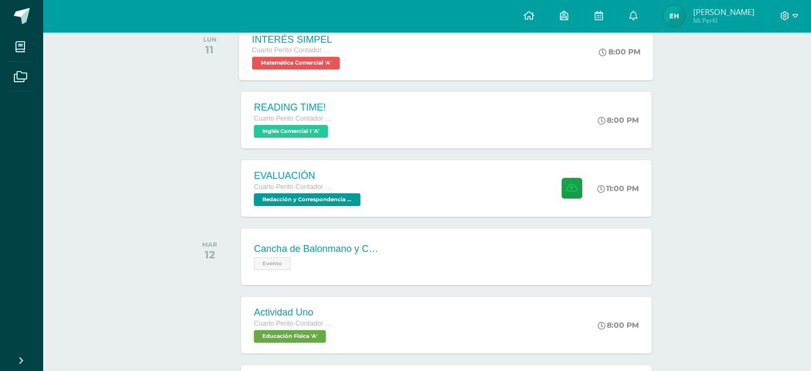
scroll to position [188, 0]
click at [400, 185] on div "EVALUACIÓN Cuarto Perito Contador con Orientación en Computación Redacción y Co…" at bounding box center [446, 187] width 414 height 57
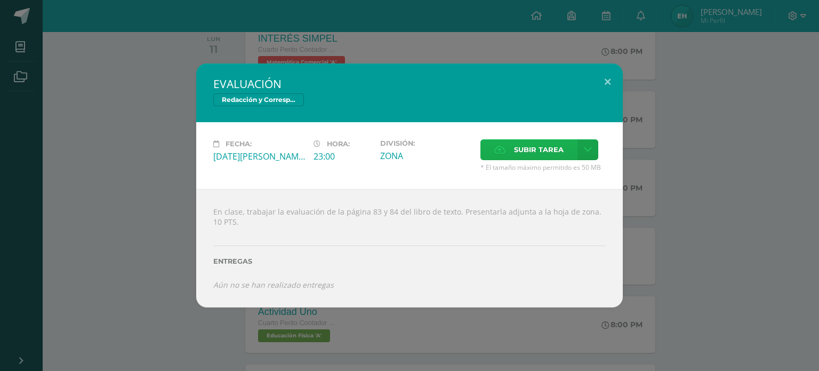
click at [496, 142] on label "Subir tarea" at bounding box center [528, 149] width 97 height 21
click at [0, 0] on input "Subir tarea" at bounding box center [0, 0] width 0 height 0
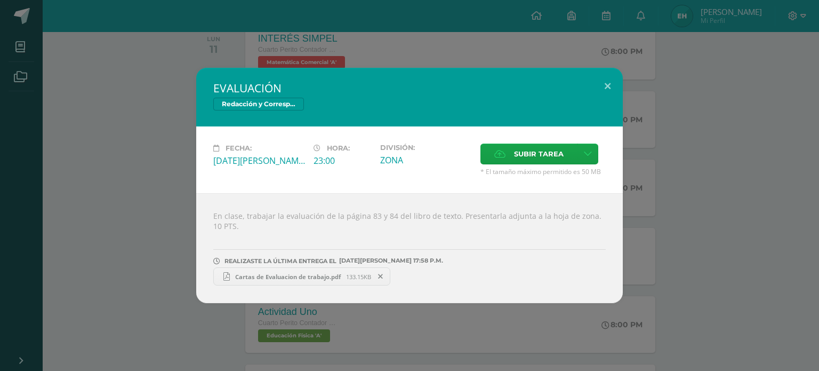
click at [319, 275] on span "Cartas de Evaluacion de trabajo.pdf" at bounding box center [288, 277] width 116 height 8
click at [194, 68] on div "EVALUACIÓN Redacción y Correspondencia Mercantil Fecha: Lunes 11 de Agosto Hora…" at bounding box center [409, 185] width 811 height 235
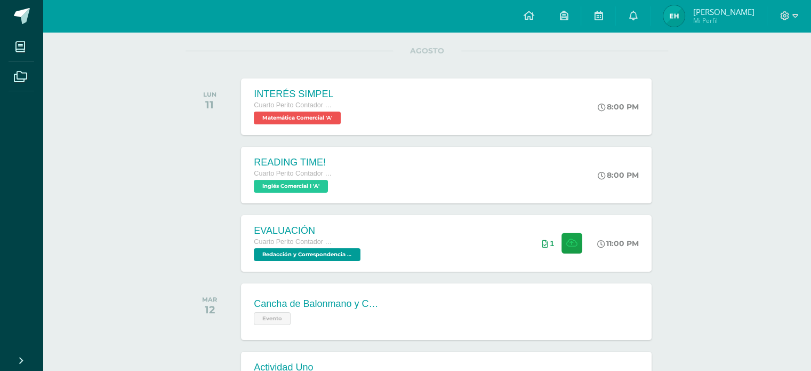
scroll to position [145, 0]
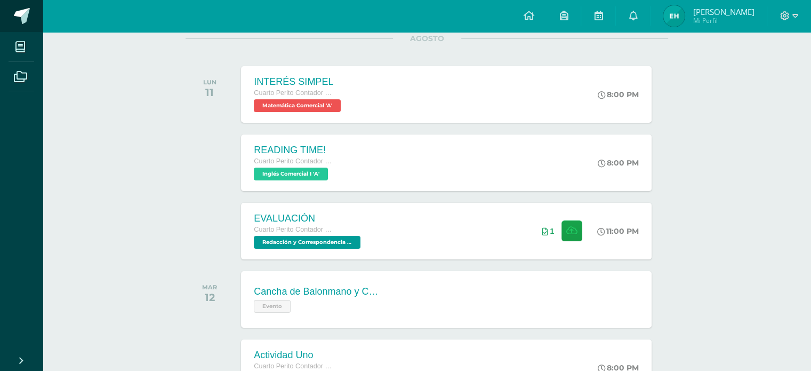
click at [13, 5] on link at bounding box center [21, 16] width 43 height 32
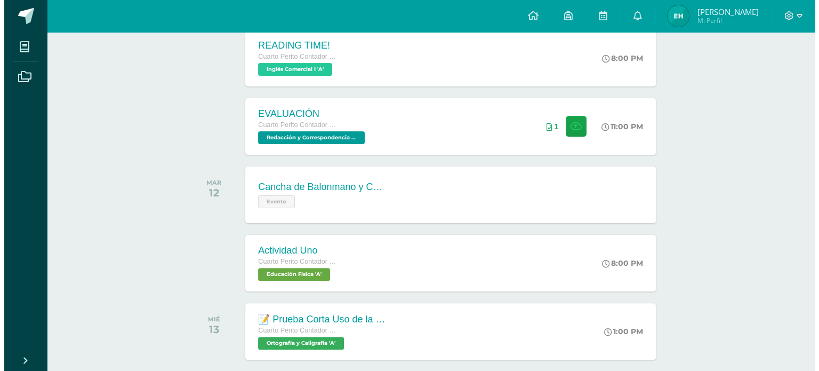
scroll to position [250, 0]
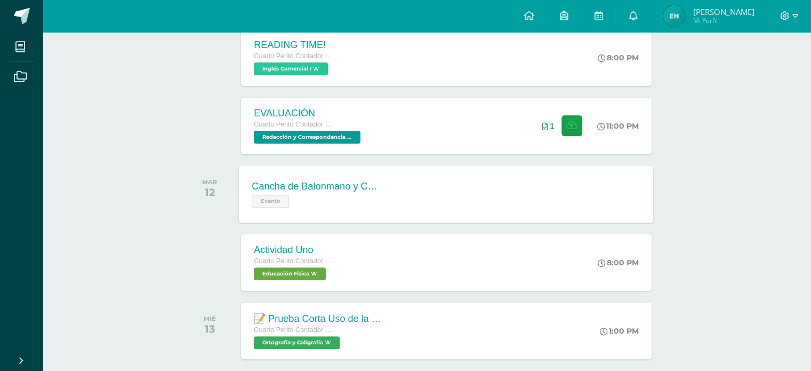
click at [356, 199] on div "Evento" at bounding box center [316, 199] width 129 height 15
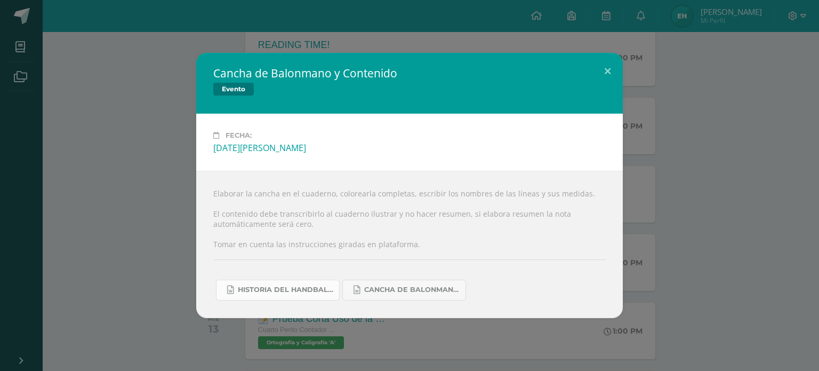
click at [305, 284] on link "Historia del handball.docx" at bounding box center [278, 289] width 124 height 21
